Goal: Entertainment & Leisure: Consume media (video, audio)

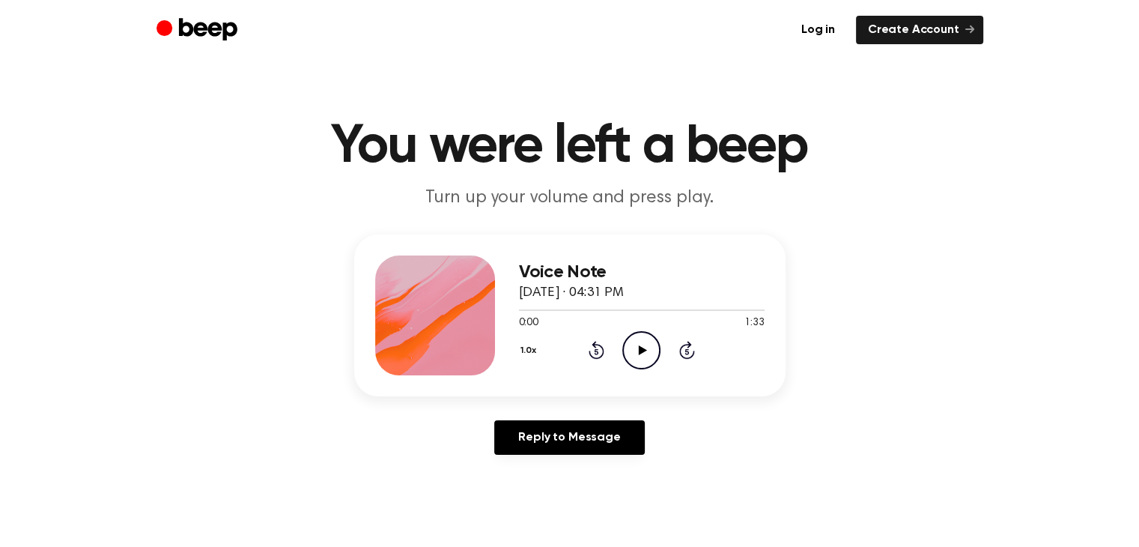
click at [639, 350] on icon at bounding box center [643, 350] width 8 height 10
click at [730, 310] on div at bounding box center [642, 309] width 246 height 12
click at [632, 342] on icon "Play Audio" at bounding box center [641, 350] width 38 height 38
click at [644, 348] on icon at bounding box center [641, 350] width 7 height 10
click at [649, 360] on icon "Play Audio" at bounding box center [641, 350] width 38 height 38
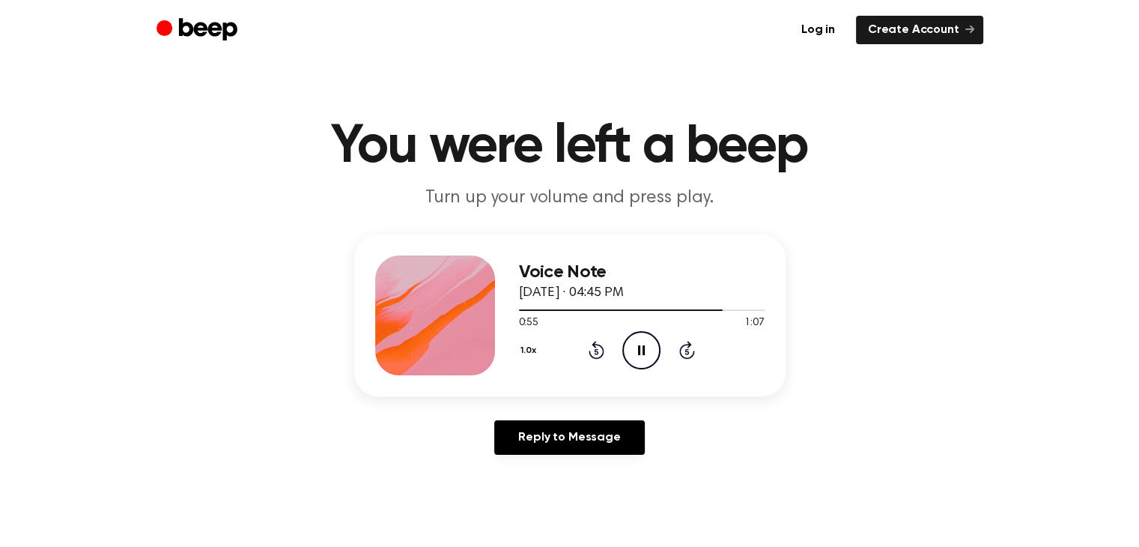
click at [654, 350] on icon "Pause Audio" at bounding box center [641, 350] width 38 height 38
